Goal: Navigation & Orientation: Find specific page/section

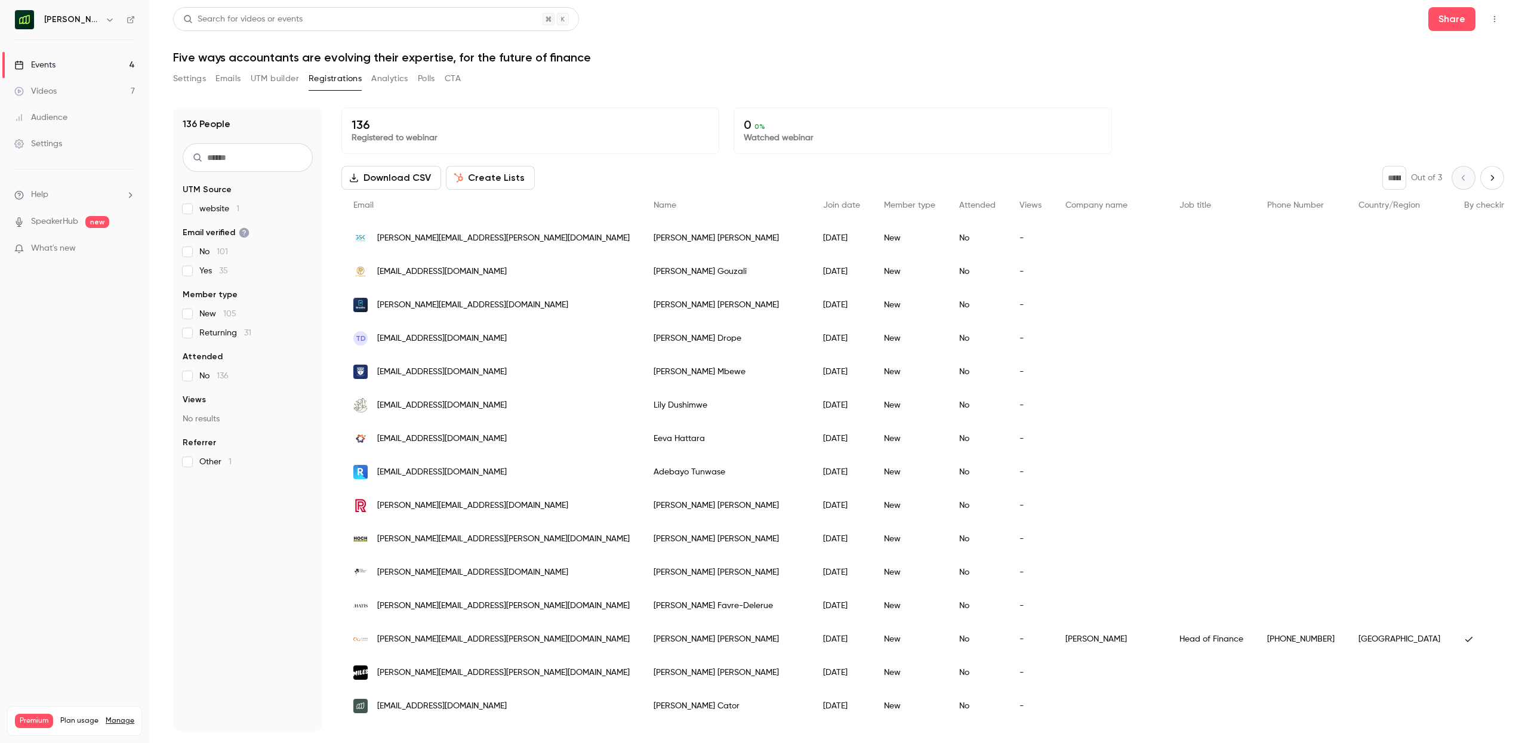
click at [52, 63] on div "Events" at bounding box center [34, 65] width 41 height 12
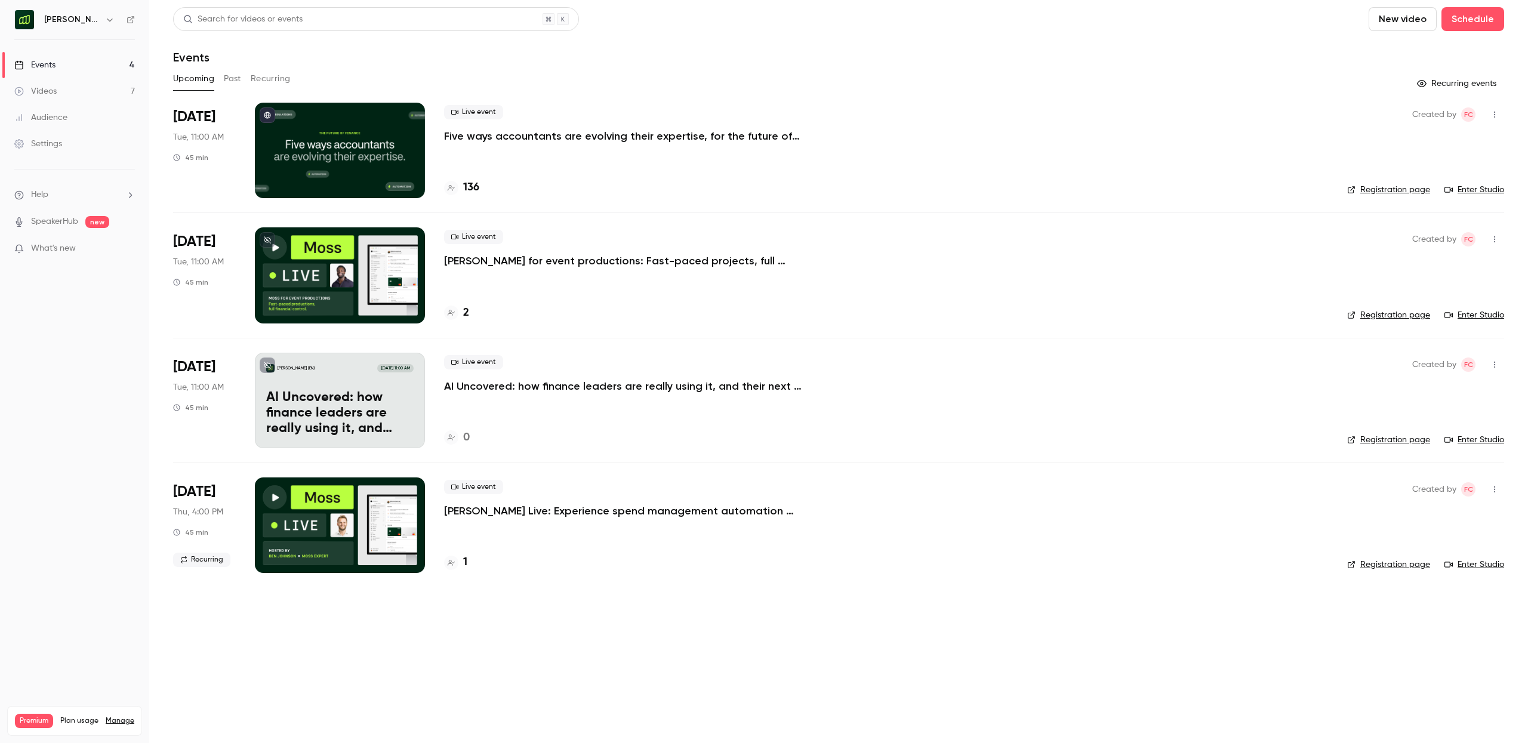
click at [1486, 189] on link "Enter Studio" at bounding box center [1474, 190] width 60 height 12
click at [473, 190] on h4 "136" at bounding box center [471, 188] width 16 height 16
click at [1484, 187] on link "Enter Studio" at bounding box center [1474, 190] width 60 height 12
click at [269, 241] on icon at bounding box center [267, 239] width 7 height 7
click at [468, 311] on h4 "2" at bounding box center [466, 313] width 6 height 16
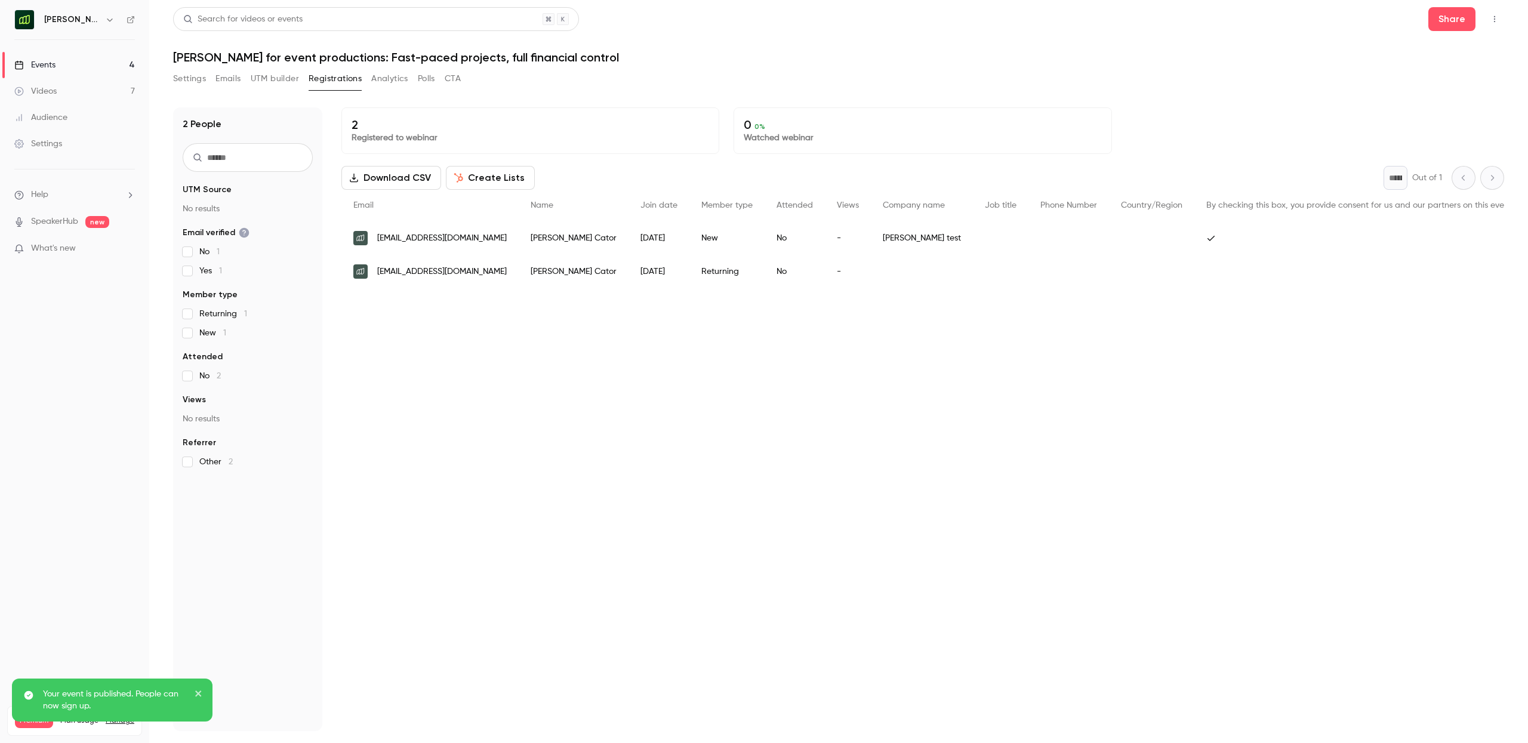
click at [38, 63] on div "Events" at bounding box center [34, 65] width 41 height 12
